Goal: Find specific page/section: Find specific page/section

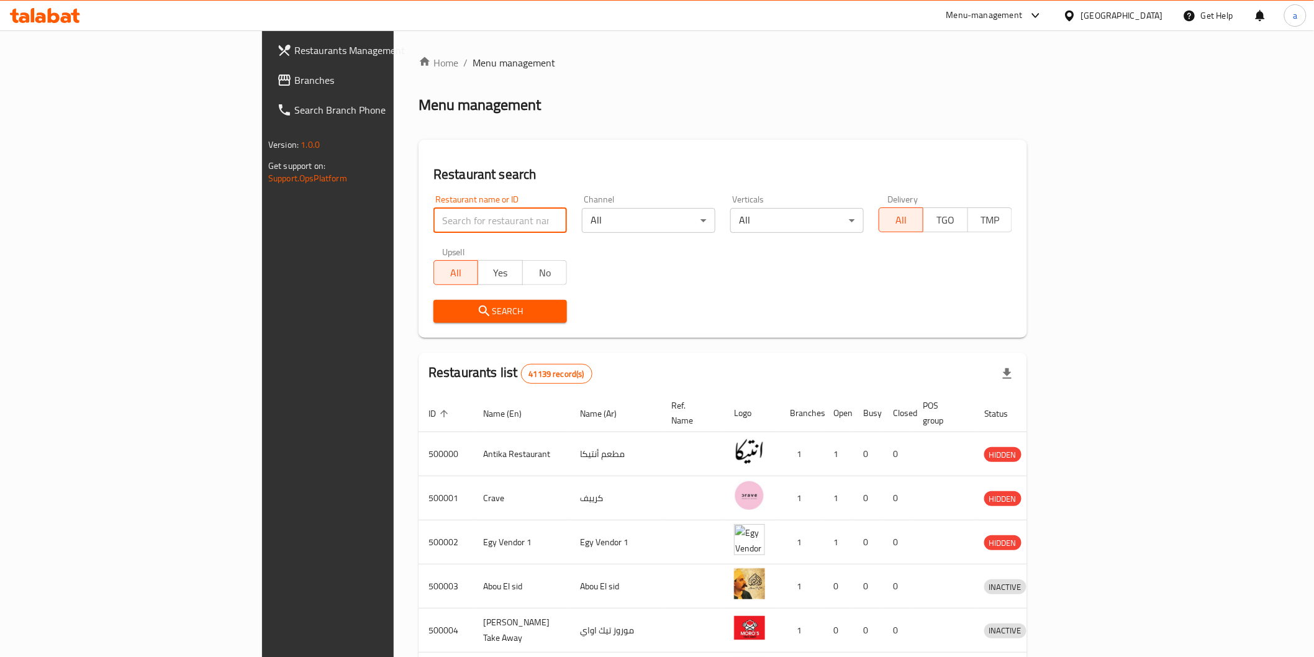
click at [434, 213] on input "search" at bounding box center [501, 220] width 134 height 25
paste input "778051"
type input "778051"
click at [294, 73] on span "Branches" at bounding box center [382, 80] width 177 height 15
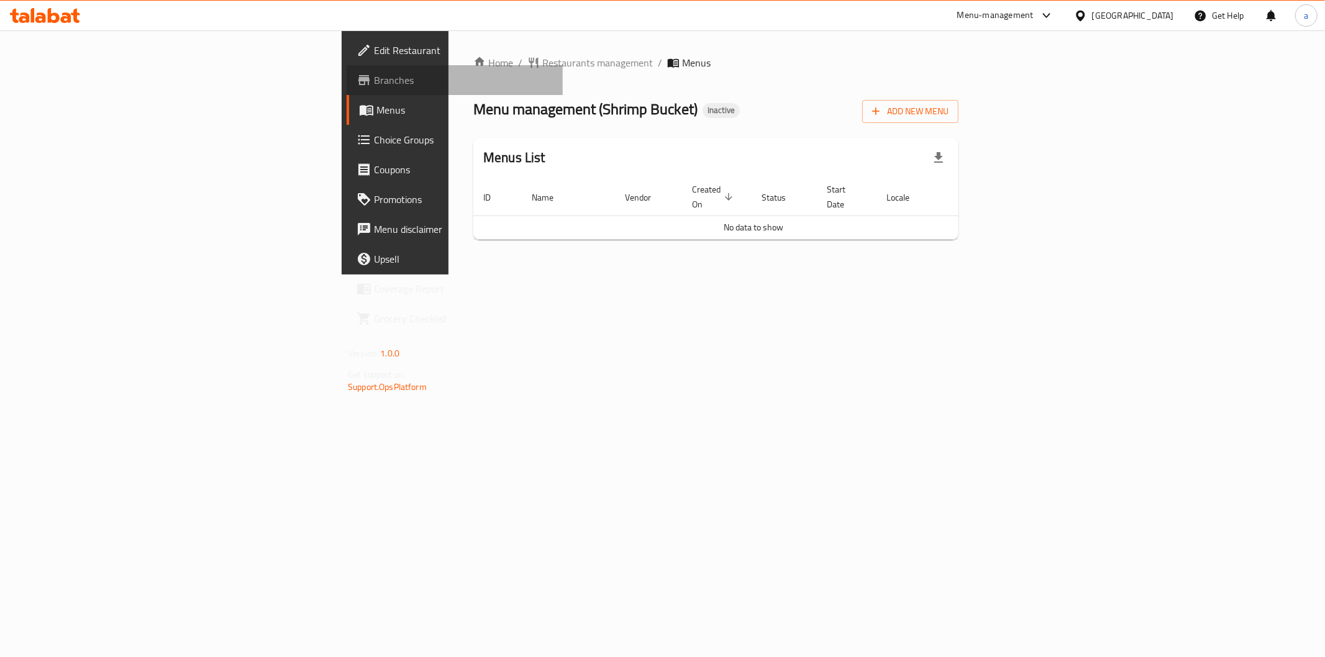
click at [374, 81] on span "Branches" at bounding box center [463, 80] width 179 height 15
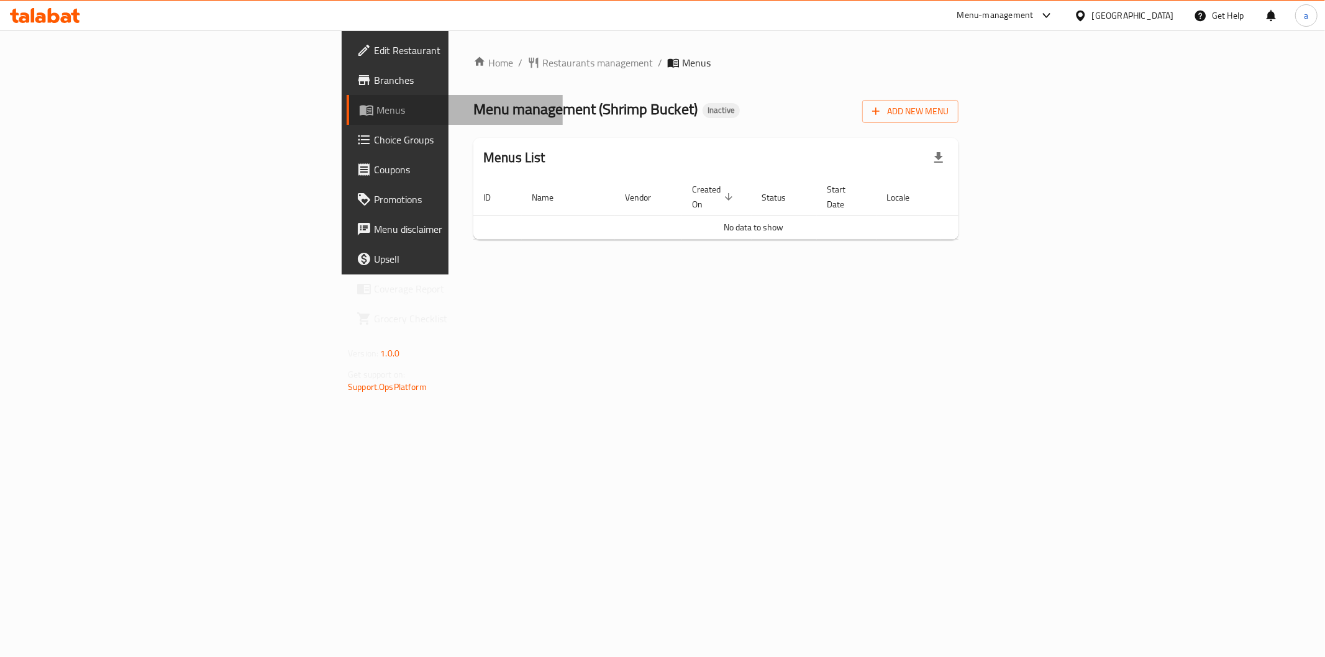
click at [376, 109] on span "Menus" at bounding box center [464, 109] width 176 height 15
click at [374, 83] on span "Branches" at bounding box center [463, 80] width 179 height 15
